Goal: Information Seeking & Learning: Learn about a topic

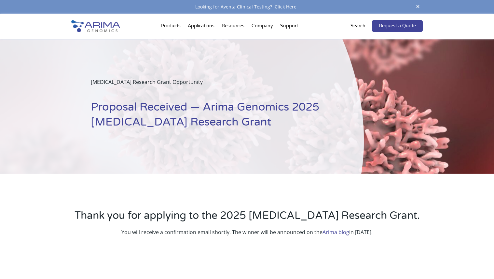
click at [337, 232] on link "Arima blog" at bounding box center [336, 232] width 27 height 7
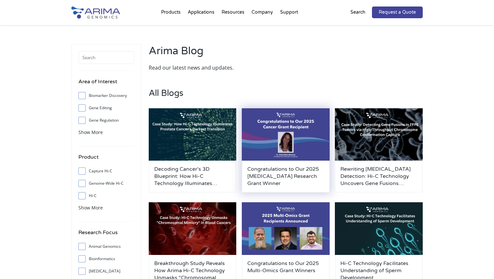
click at [283, 175] on h3 "Congratulations to Our 2025 Cancer Research Grant Winner" at bounding box center [285, 176] width 77 height 21
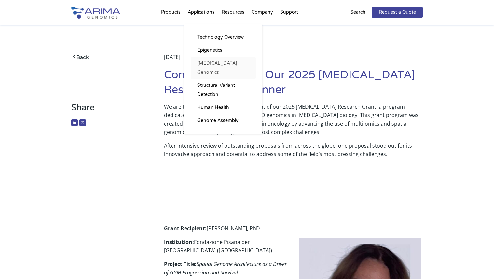
click at [222, 63] on link "[MEDICAL_DATA] Genomics" at bounding box center [223, 68] width 65 height 22
